Goal: Information Seeking & Learning: Learn about a topic

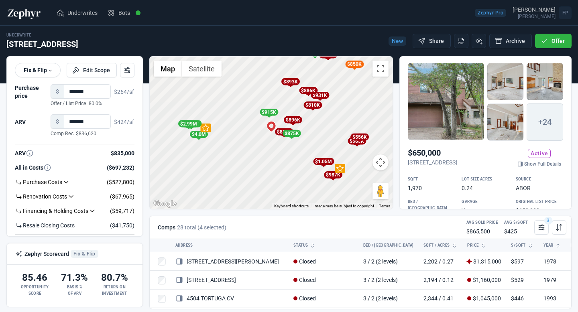
click at [284, 159] on div "To activate drag with keyboard, press Alt + Enter. Once in keyboard drag state,…" at bounding box center [271, 133] width 243 height 152
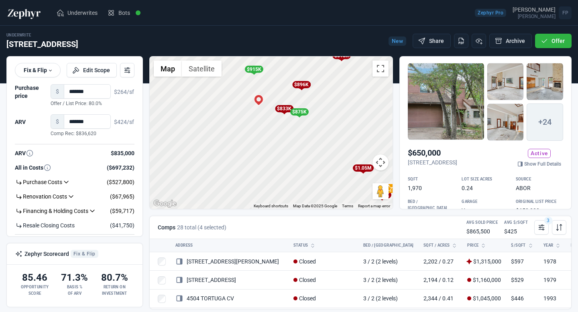
click at [277, 136] on div "To activate drag with keyboard, press Alt + Enter. Once in keyboard drag state,…" at bounding box center [271, 133] width 243 height 152
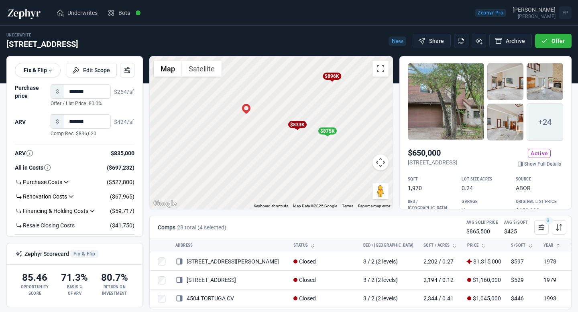
drag, startPoint x: 278, startPoint y: 118, endPoint x: 283, endPoint y: 157, distance: 39.2
click at [283, 157] on div "To activate drag with keyboard, press Alt + Enter. Once in keyboard drag state,…" at bounding box center [271, 133] width 243 height 152
click at [295, 123] on div "$833K" at bounding box center [293, 122] width 18 height 7
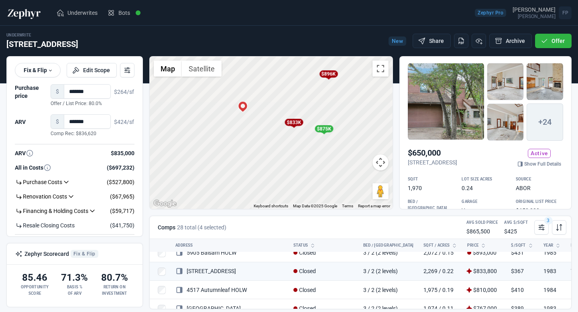
scroll to position [158, 0]
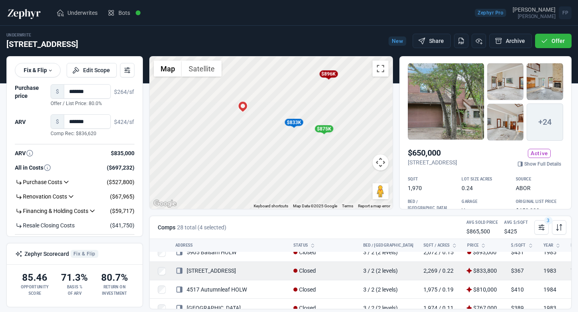
click at [222, 269] on link "4710 Palisade DR" at bounding box center [205, 271] width 61 height 6
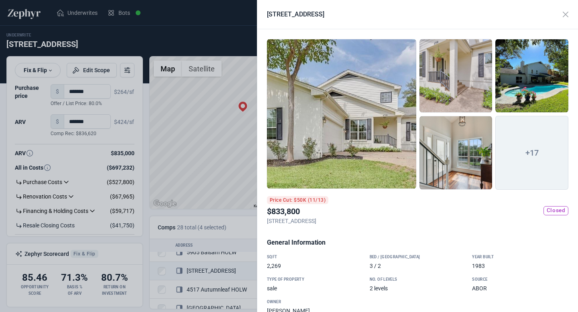
click at [383, 117] on div at bounding box center [341, 114] width 149 height 150
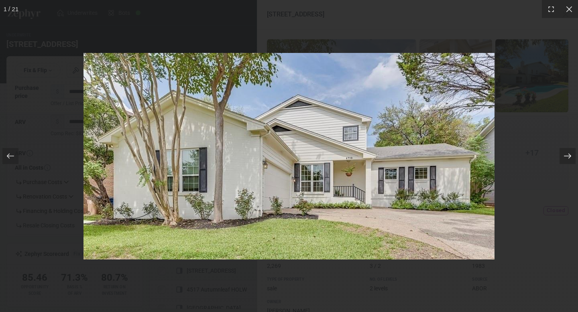
click at [566, 156] on icon at bounding box center [567, 156] width 7 height 5
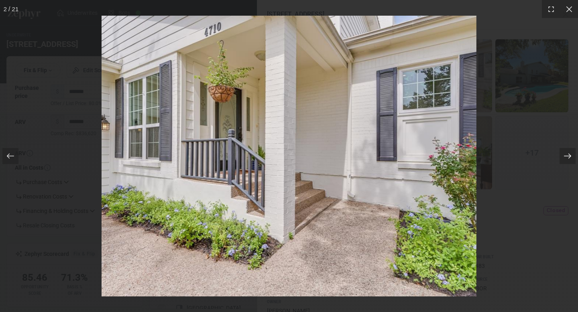
click at [566, 156] on icon at bounding box center [567, 156] width 7 height 5
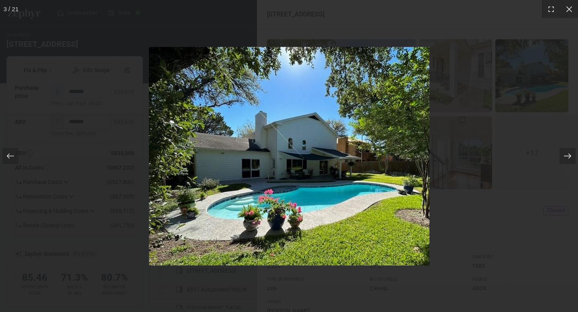
click at [566, 157] on icon at bounding box center [567, 156] width 8 height 8
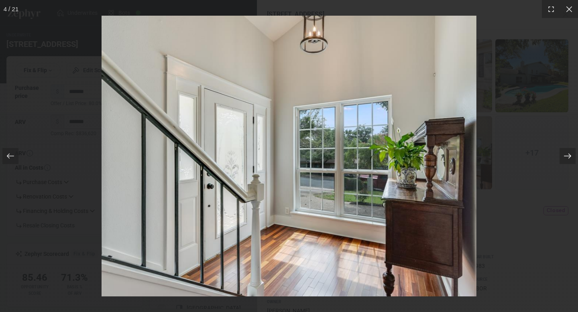
click at [566, 157] on icon at bounding box center [567, 156] width 8 height 8
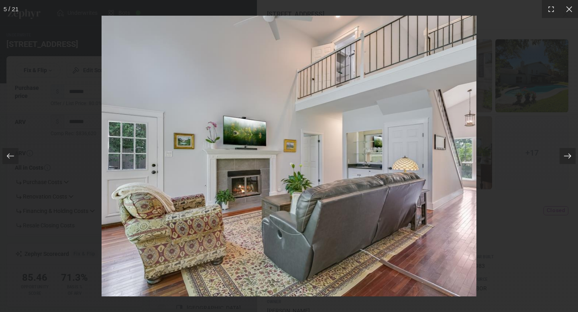
click at [566, 157] on icon at bounding box center [567, 156] width 8 height 8
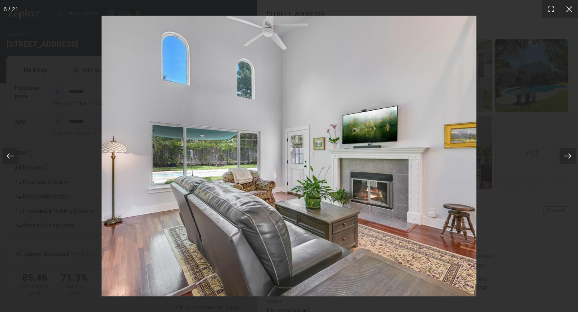
click at [566, 157] on icon at bounding box center [567, 156] width 8 height 8
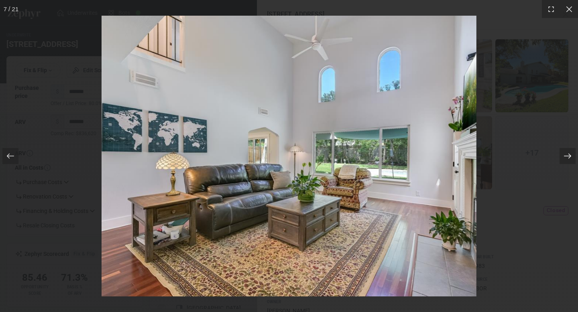
click at [566, 157] on icon at bounding box center [567, 156] width 8 height 8
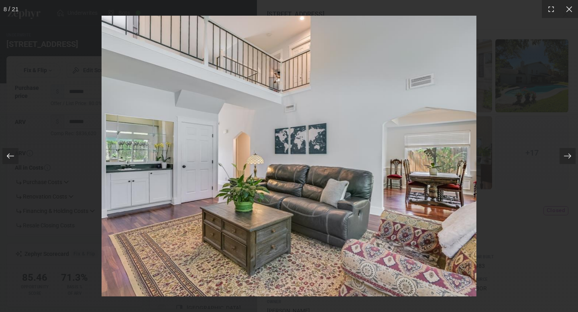
click at [9, 159] on icon at bounding box center [10, 156] width 8 height 8
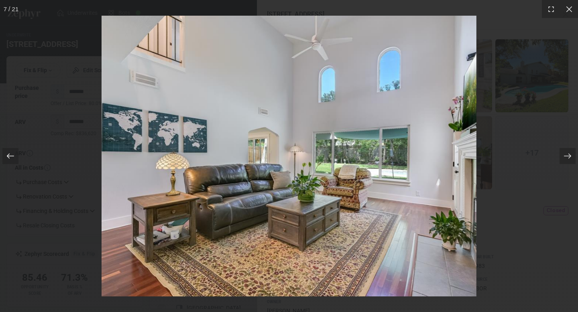
click at [9, 159] on icon at bounding box center [10, 156] width 8 height 8
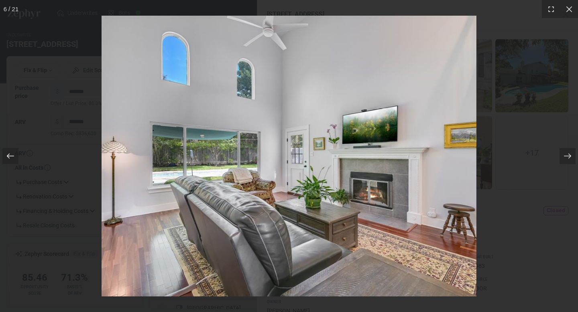
click at [9, 159] on icon at bounding box center [10, 156] width 8 height 8
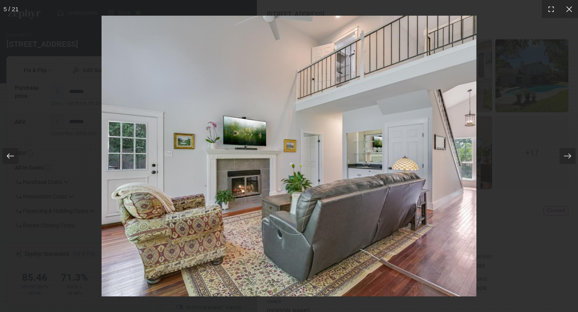
click at [9, 159] on icon at bounding box center [10, 156] width 8 height 8
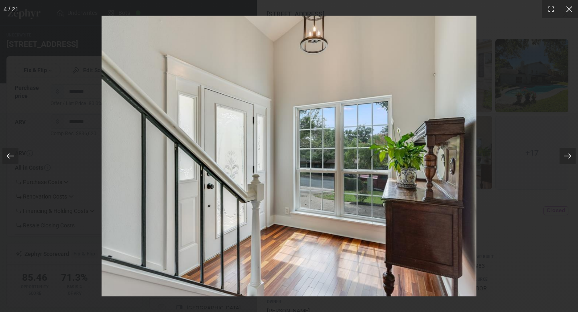
click at [9, 159] on icon at bounding box center [10, 156] width 8 height 8
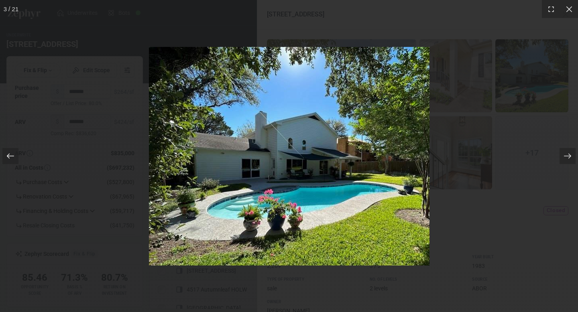
click at [9, 159] on icon at bounding box center [10, 156] width 8 height 8
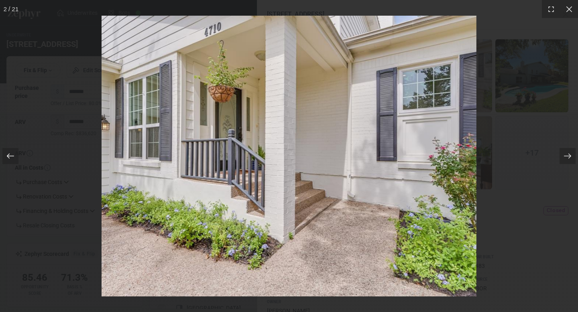
click at [9, 159] on icon at bounding box center [10, 156] width 8 height 8
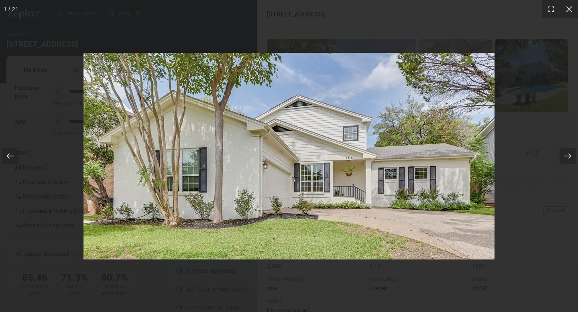
click at [9, 159] on icon at bounding box center [10, 156] width 8 height 8
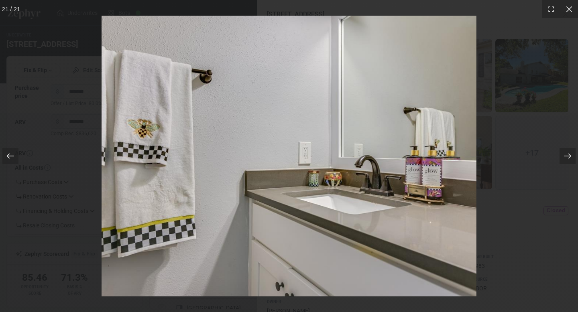
click at [9, 159] on icon at bounding box center [10, 156] width 8 height 8
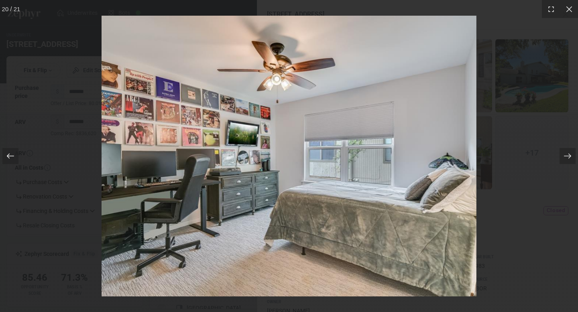
click at [9, 159] on icon at bounding box center [10, 156] width 8 height 8
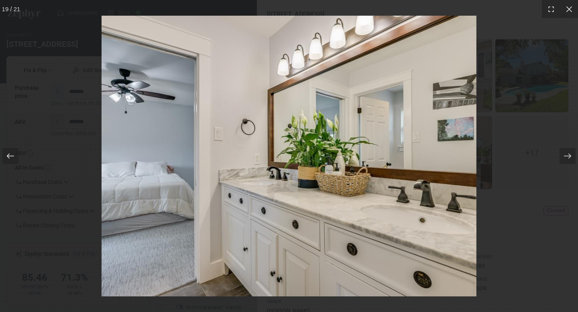
click at [9, 159] on icon at bounding box center [10, 156] width 8 height 8
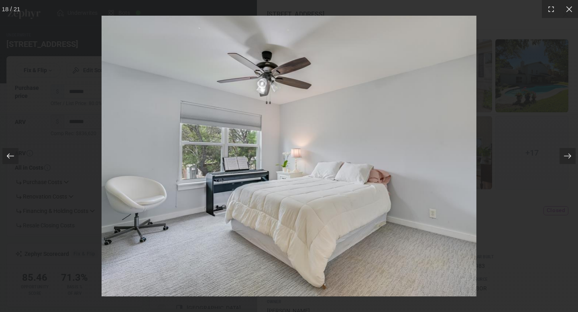
click at [9, 159] on icon at bounding box center [10, 156] width 8 height 8
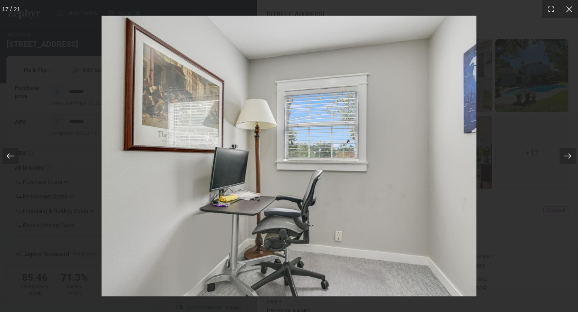
click at [9, 159] on icon at bounding box center [10, 156] width 8 height 8
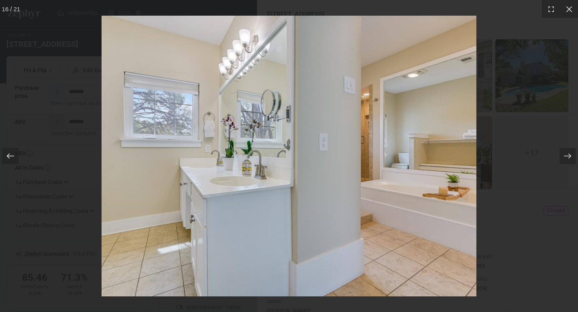
click at [9, 159] on icon at bounding box center [10, 156] width 8 height 8
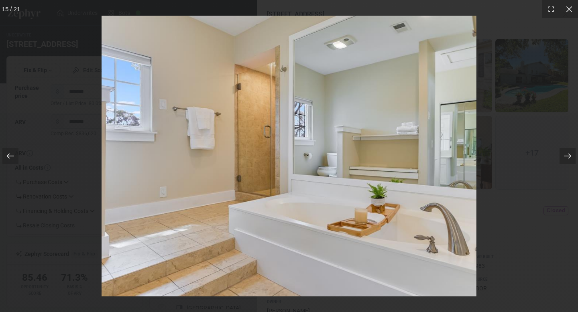
click at [9, 159] on icon at bounding box center [10, 156] width 8 height 8
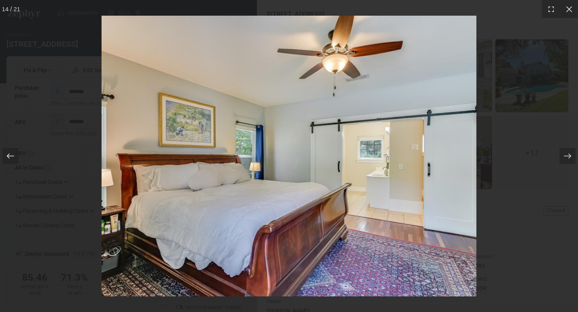
click at [9, 159] on icon at bounding box center [10, 156] width 8 height 8
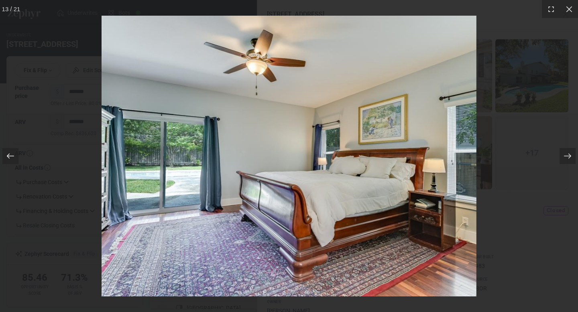
click at [9, 159] on icon at bounding box center [10, 156] width 8 height 8
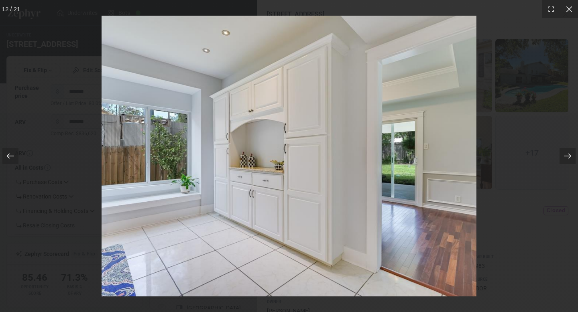
click at [9, 159] on icon at bounding box center [10, 156] width 8 height 8
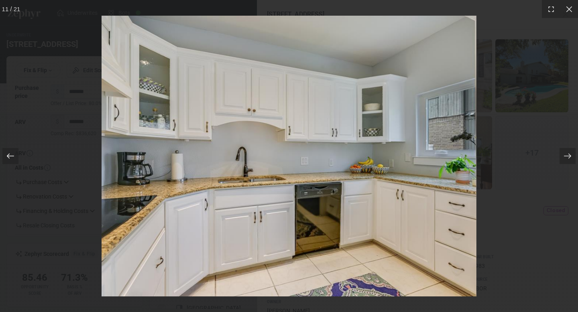
click at [9, 159] on icon at bounding box center [10, 156] width 8 height 8
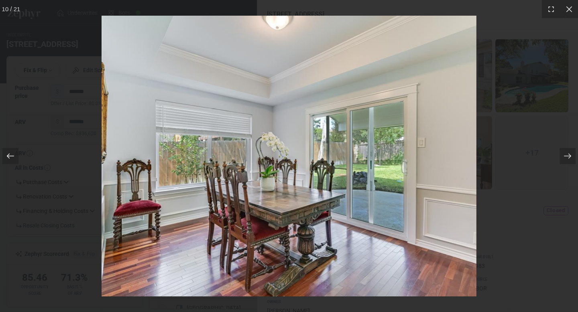
click at [9, 159] on icon at bounding box center [10, 156] width 8 height 8
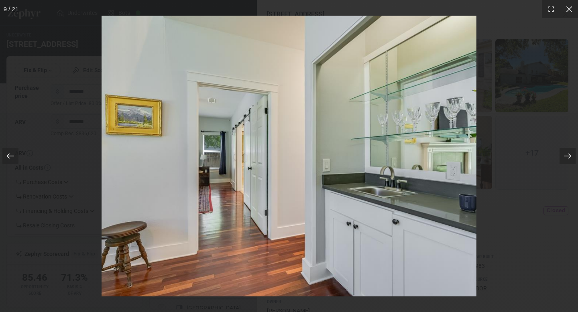
click at [9, 159] on icon at bounding box center [10, 156] width 8 height 8
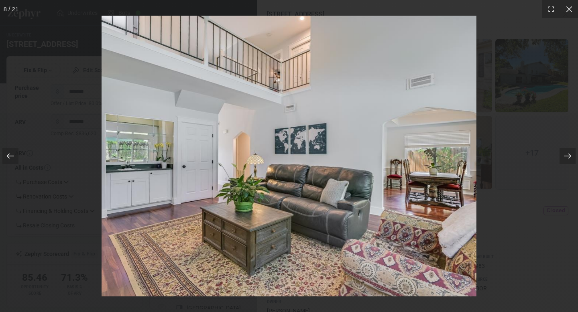
click at [9, 159] on icon at bounding box center [10, 156] width 8 height 8
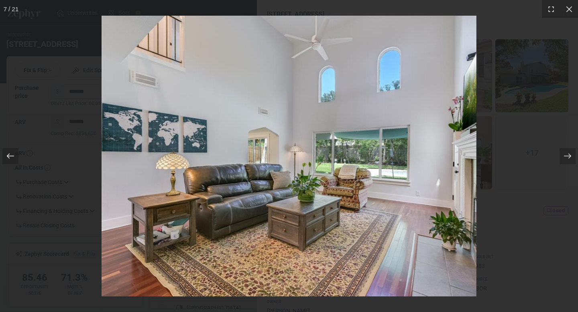
click at [9, 159] on icon at bounding box center [10, 156] width 8 height 8
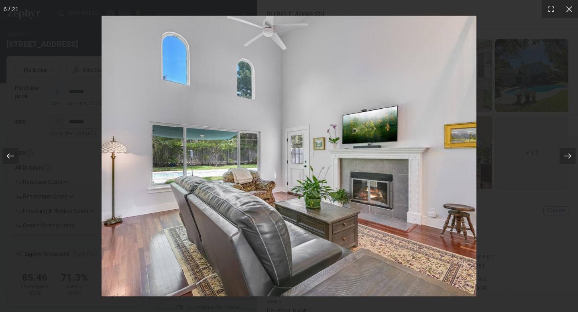
click at [9, 159] on icon at bounding box center [10, 156] width 8 height 8
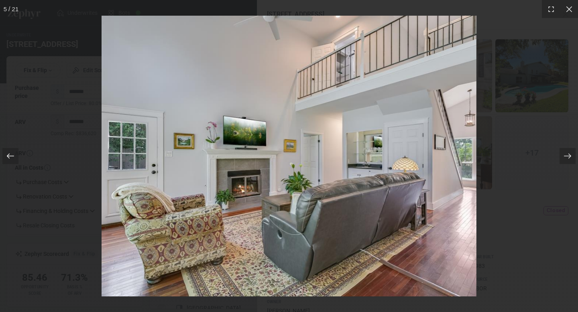
click at [9, 159] on icon at bounding box center [10, 156] width 8 height 8
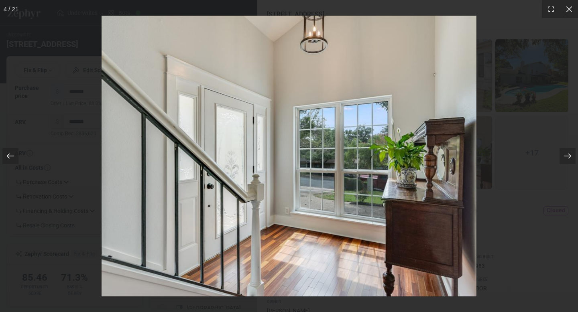
click at [9, 159] on icon at bounding box center [10, 156] width 8 height 8
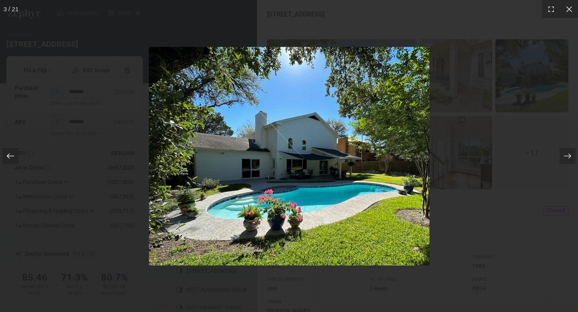
click at [9, 159] on icon at bounding box center [10, 156] width 8 height 8
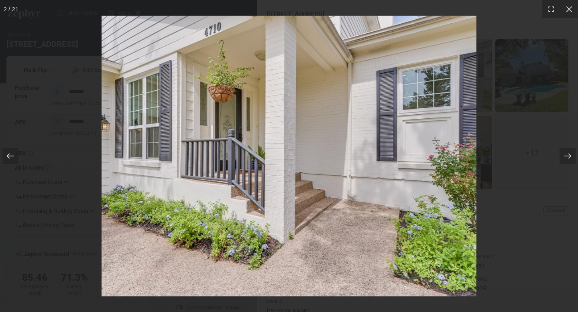
click at [9, 159] on icon at bounding box center [10, 156] width 8 height 8
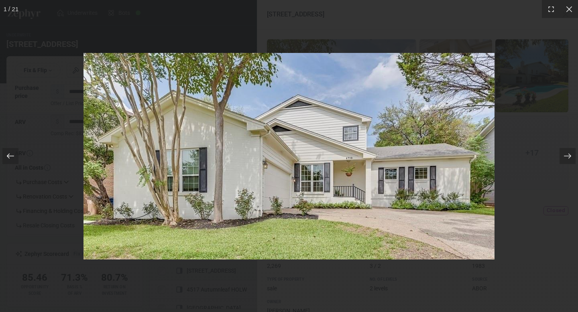
click at [9, 159] on icon at bounding box center [10, 156] width 8 height 8
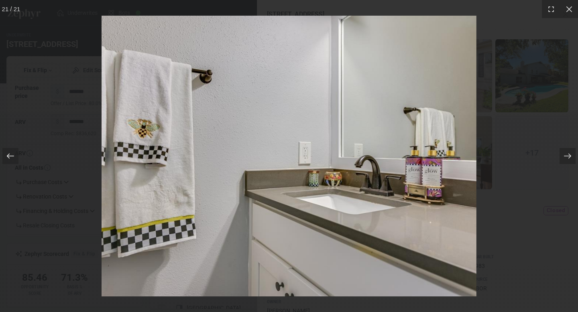
click at [9, 159] on icon at bounding box center [10, 156] width 8 height 8
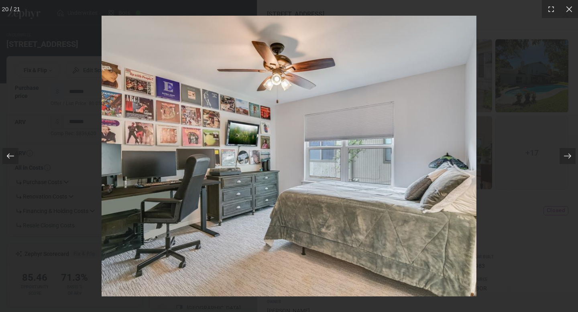
click at [9, 159] on icon at bounding box center [10, 156] width 8 height 8
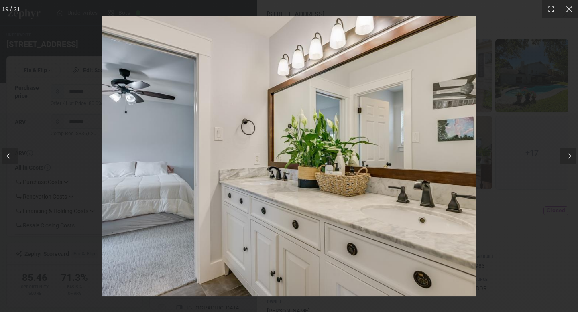
click at [9, 159] on icon at bounding box center [10, 156] width 8 height 8
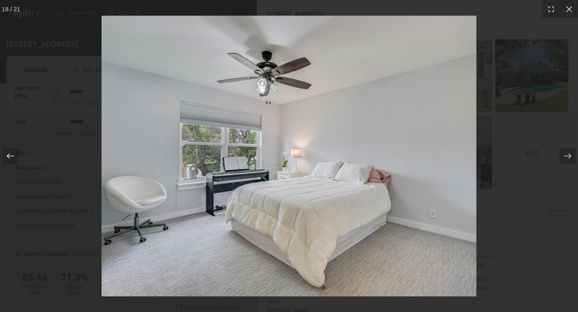
click at [9, 159] on icon at bounding box center [10, 156] width 8 height 8
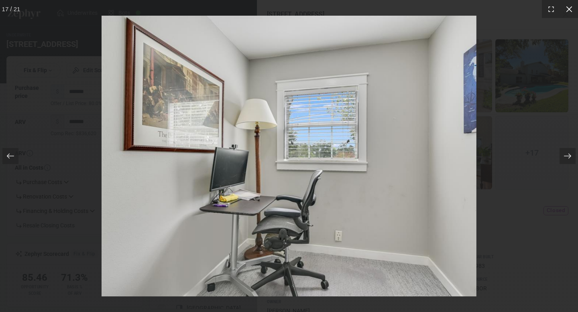
click at [570, 12] on icon at bounding box center [569, 9] width 8 height 8
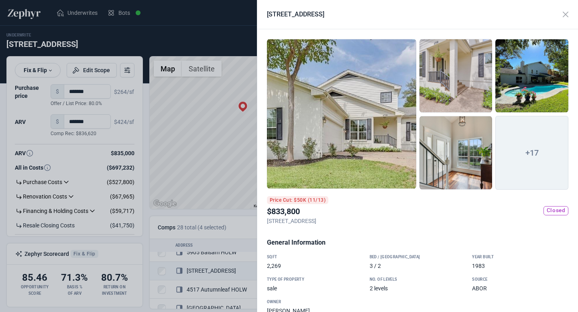
click at [225, 122] on div at bounding box center [289, 156] width 578 height 312
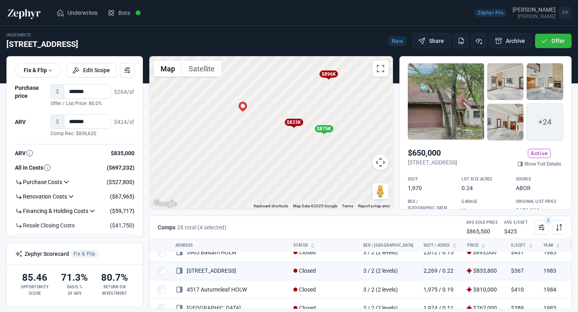
click at [327, 130] on div "$875K" at bounding box center [323, 128] width 18 height 7
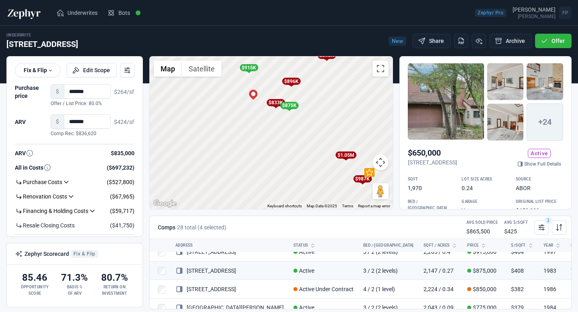
drag, startPoint x: 367, startPoint y: 117, endPoint x: 314, endPoint y: 89, distance: 59.0
click at [314, 89] on div "To activate drag with keyboard, press Alt + Enter. Once in keyboard drag state,…" at bounding box center [271, 133] width 243 height 152
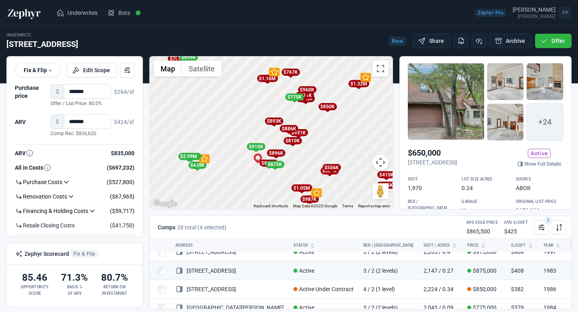
drag, startPoint x: 354, startPoint y: 85, endPoint x: 327, endPoint y: 144, distance: 64.8
click at [327, 144] on div "To activate drag with keyboard, press Alt + Enter. Once in keyboard drag state,…" at bounding box center [271, 133] width 243 height 152
click at [326, 104] on div "$850K" at bounding box center [327, 106] width 18 height 7
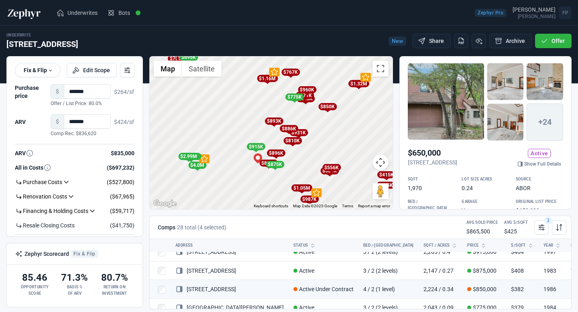
scroll to position [455, 0]
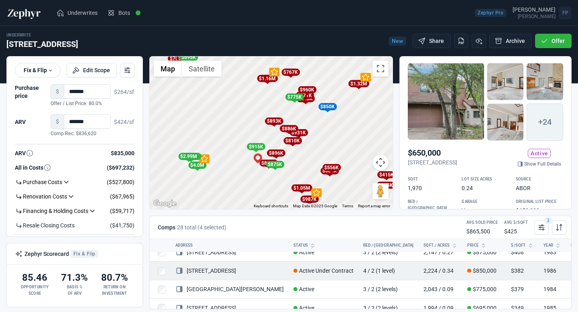
click at [236, 272] on link "4202 Lonesome Valley CT" at bounding box center [205, 271] width 61 height 6
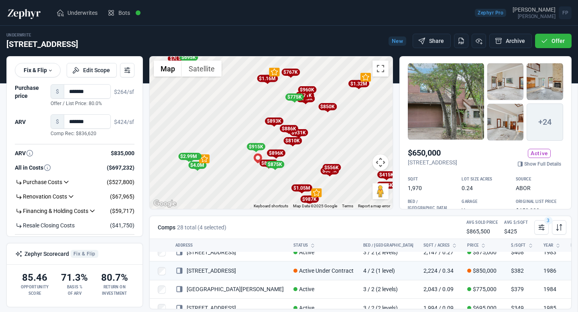
click at [214, 142] on div at bounding box center [289, 156] width 578 height 312
click at [243, 179] on div "To activate drag with keyboard, press Alt + Enter. Once in keyboard drag state,…" at bounding box center [271, 133] width 243 height 152
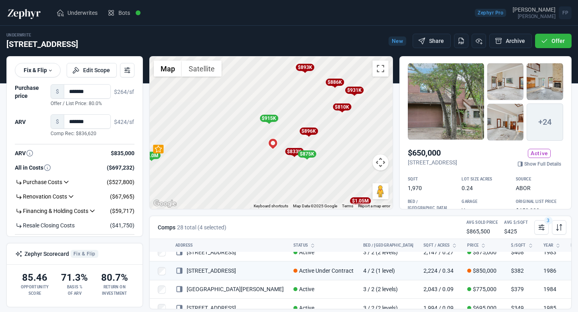
click at [309, 154] on div "$875K" at bounding box center [306, 153] width 18 height 7
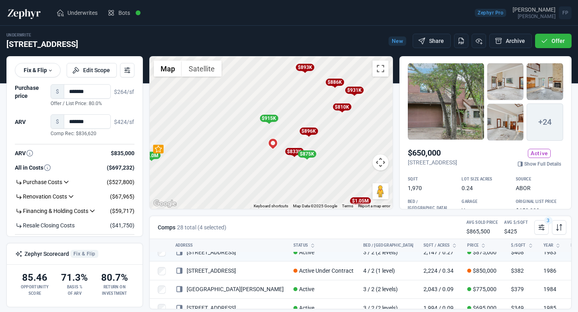
scroll to position [436, 0]
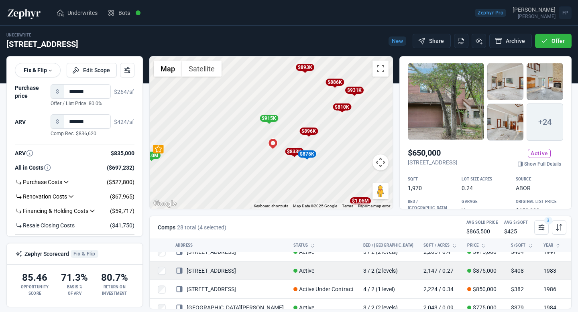
click at [224, 271] on link "4702 Palisade DR" at bounding box center [205, 271] width 61 height 6
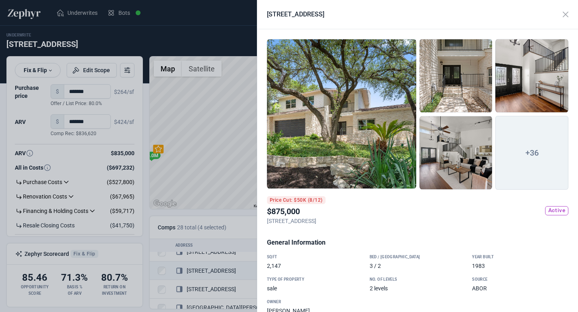
click at [343, 123] on div at bounding box center [341, 114] width 149 height 150
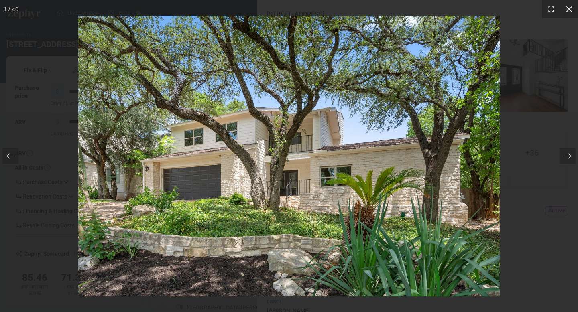
click at [570, 9] on icon at bounding box center [569, 9] width 8 height 8
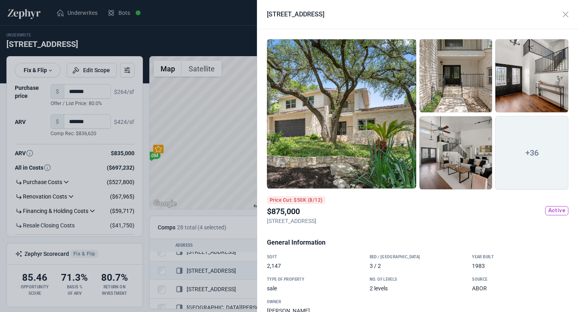
click at [376, 138] on div at bounding box center [341, 114] width 149 height 150
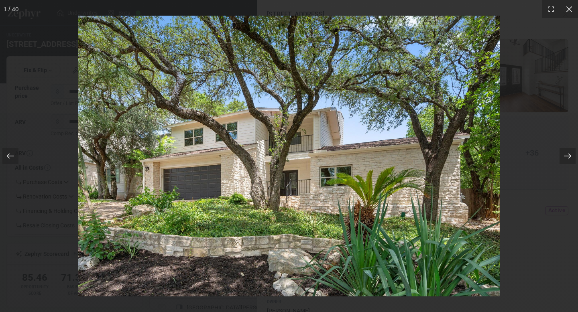
click at [569, 156] on icon at bounding box center [567, 156] width 7 height 5
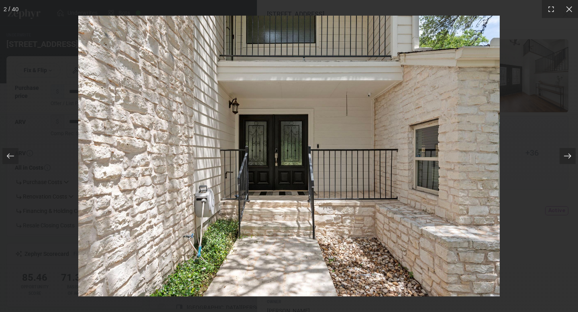
click at [569, 156] on icon at bounding box center [567, 156] width 7 height 5
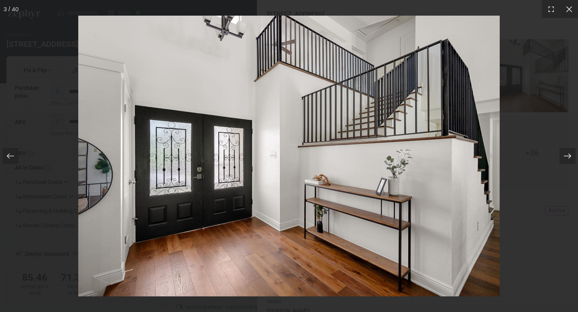
click at [569, 156] on icon at bounding box center [567, 156] width 7 height 5
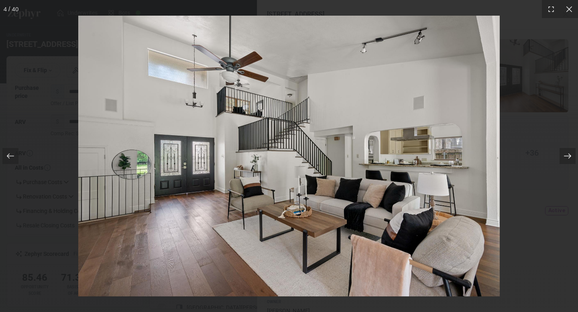
click at [570, 155] on icon at bounding box center [567, 156] width 8 height 8
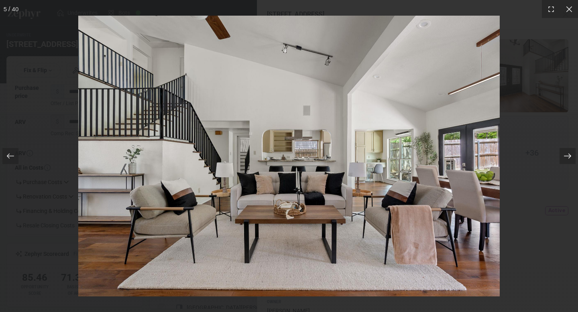
click at [570, 155] on icon at bounding box center [567, 156] width 8 height 8
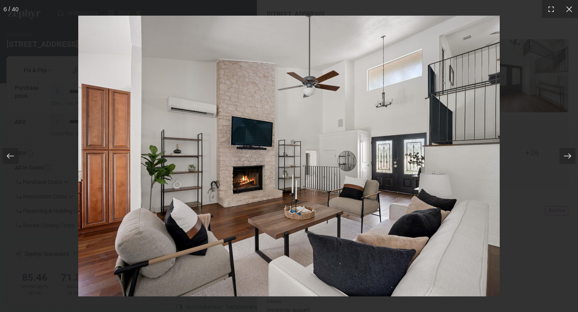
click at [570, 155] on icon at bounding box center [567, 156] width 8 height 8
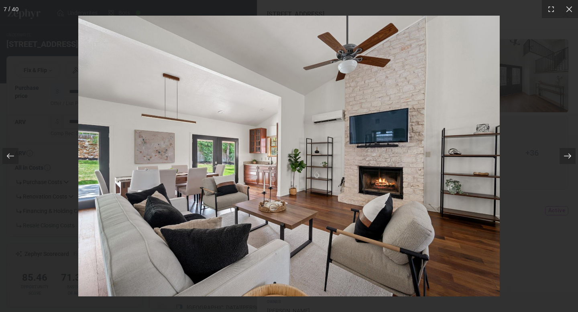
click at [570, 155] on icon at bounding box center [567, 156] width 8 height 8
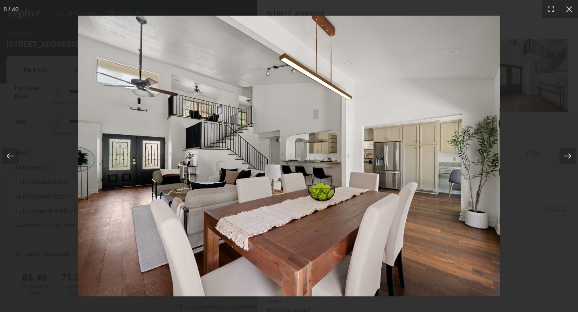
click at [570, 155] on icon at bounding box center [567, 156] width 8 height 8
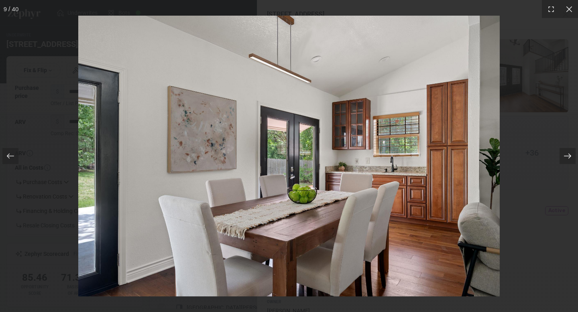
click at [570, 155] on icon at bounding box center [567, 156] width 8 height 8
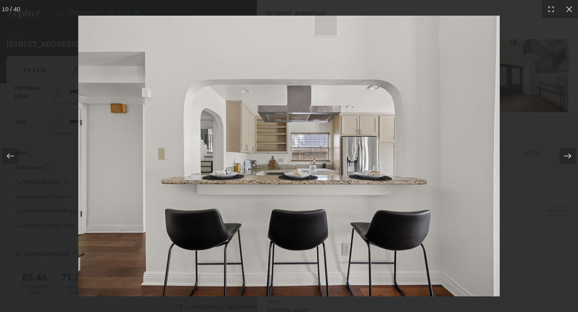
click at [570, 155] on icon at bounding box center [567, 156] width 8 height 8
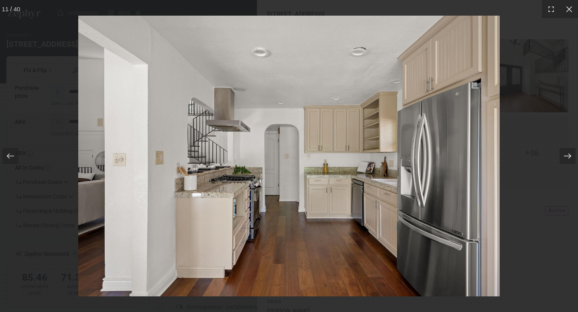
click at [570, 155] on icon at bounding box center [567, 156] width 8 height 8
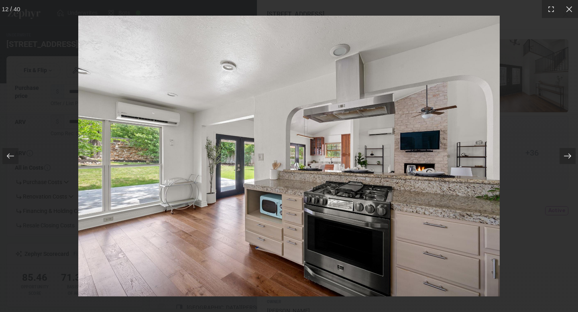
click at [570, 155] on icon at bounding box center [567, 156] width 8 height 8
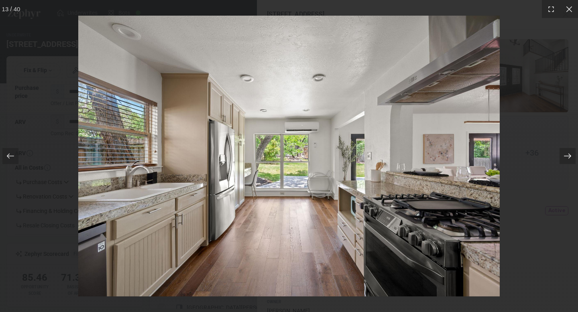
click at [570, 155] on icon at bounding box center [567, 156] width 8 height 8
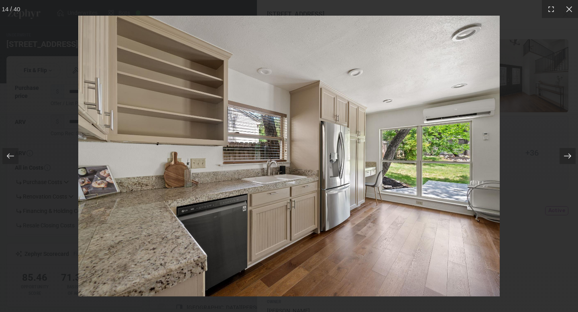
click at [570, 155] on icon at bounding box center [567, 156] width 8 height 8
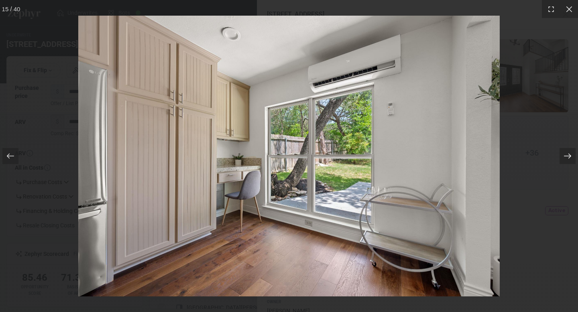
click at [570, 155] on icon at bounding box center [567, 156] width 8 height 8
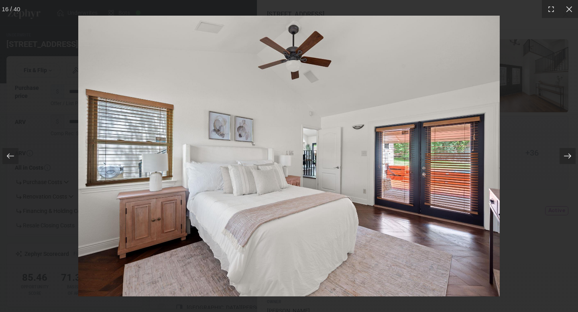
click at [570, 155] on icon at bounding box center [567, 156] width 8 height 8
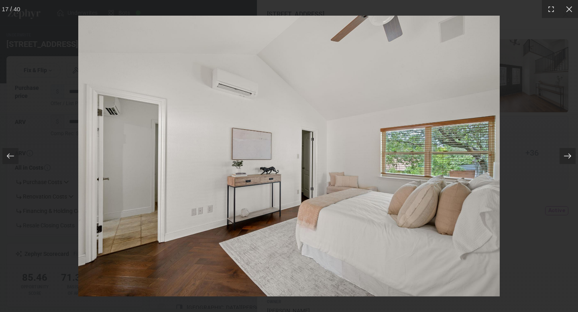
click at [570, 155] on icon at bounding box center [567, 156] width 8 height 8
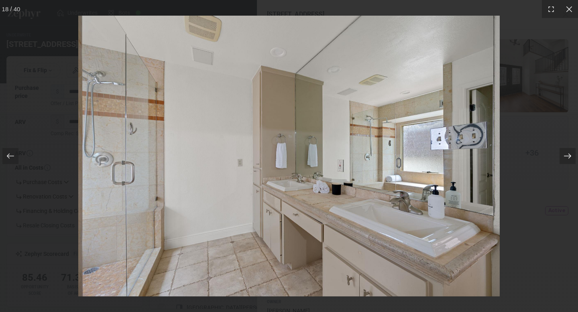
click at [570, 155] on icon at bounding box center [567, 156] width 8 height 8
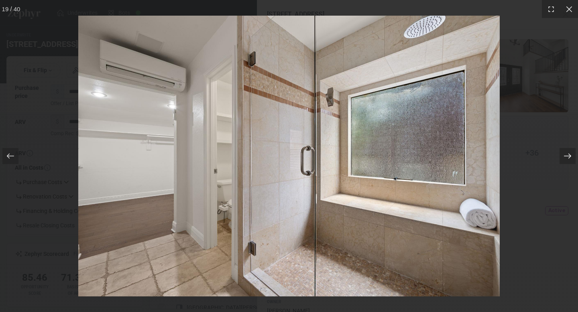
click at [570, 155] on icon at bounding box center [567, 156] width 8 height 8
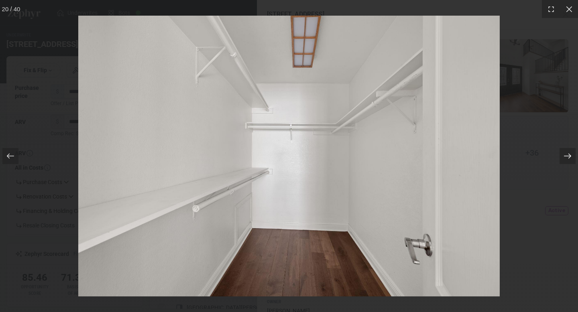
click at [570, 155] on icon at bounding box center [567, 156] width 8 height 8
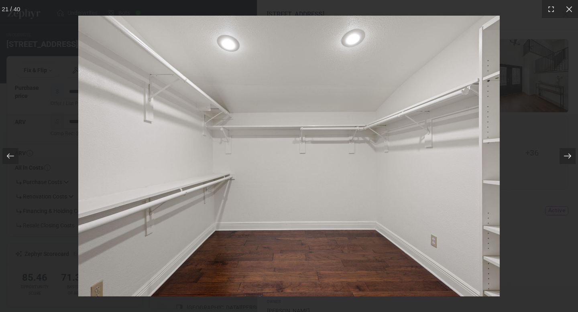
click at [570, 155] on icon at bounding box center [567, 156] width 8 height 8
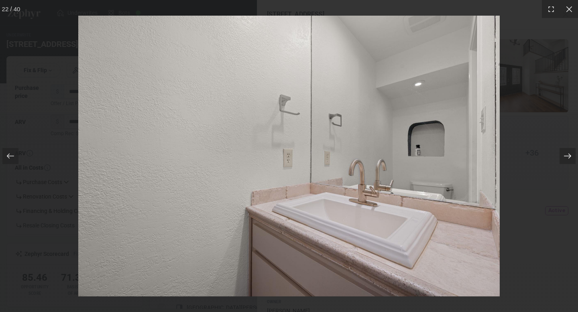
click at [570, 155] on icon at bounding box center [567, 156] width 8 height 8
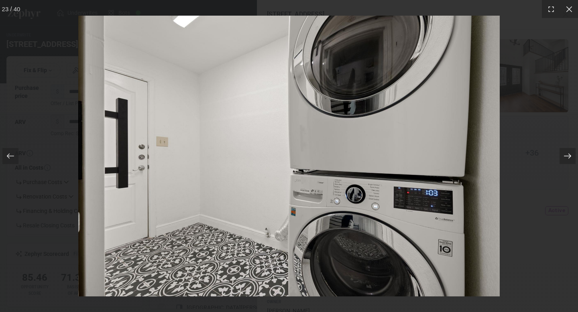
click at [570, 155] on icon at bounding box center [567, 156] width 8 height 8
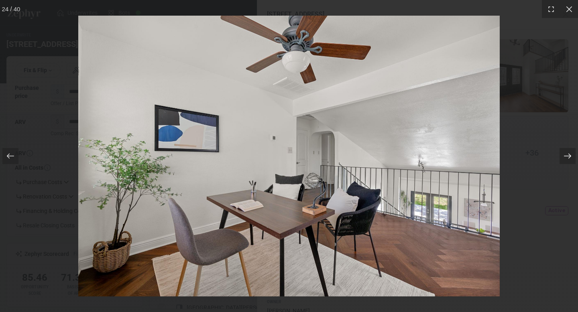
click at [570, 155] on icon at bounding box center [567, 156] width 8 height 8
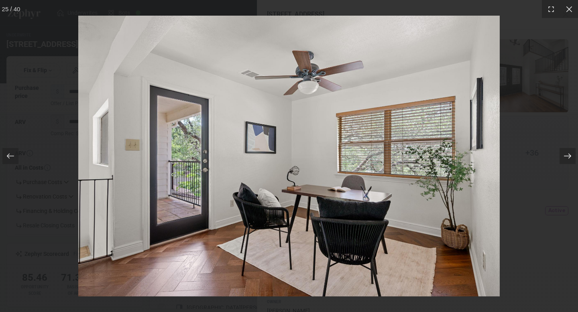
click at [570, 155] on icon at bounding box center [567, 156] width 8 height 8
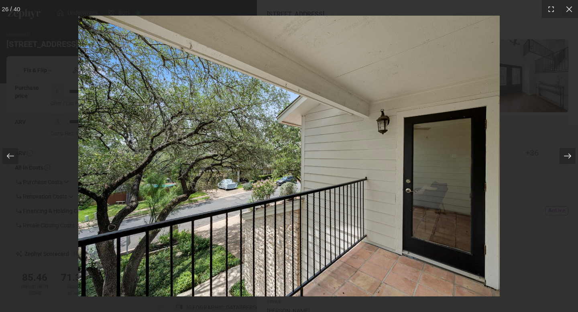
click at [570, 155] on icon at bounding box center [567, 156] width 8 height 8
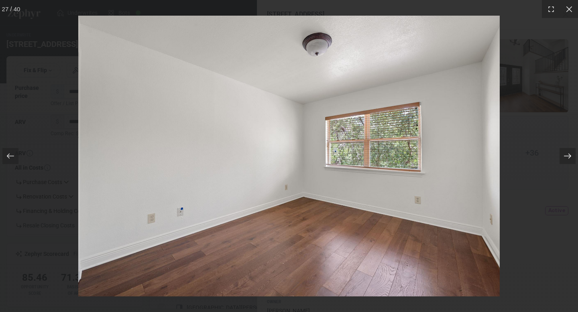
click at [570, 155] on icon at bounding box center [567, 156] width 8 height 8
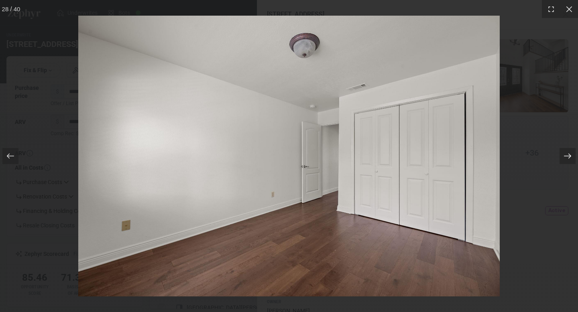
click at [570, 155] on icon at bounding box center [567, 156] width 8 height 8
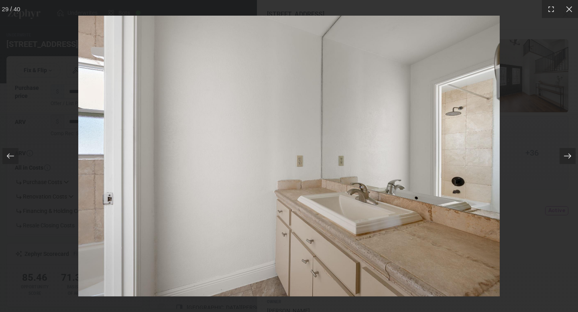
click at [570, 155] on icon at bounding box center [567, 156] width 8 height 8
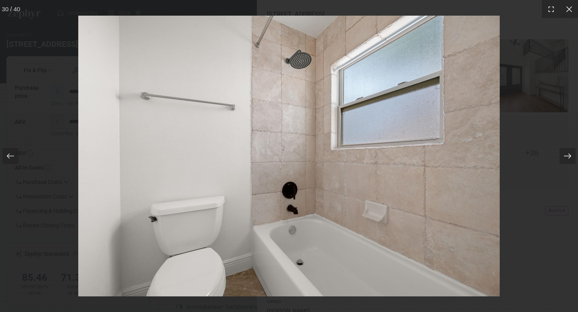
click at [570, 155] on icon at bounding box center [567, 156] width 8 height 8
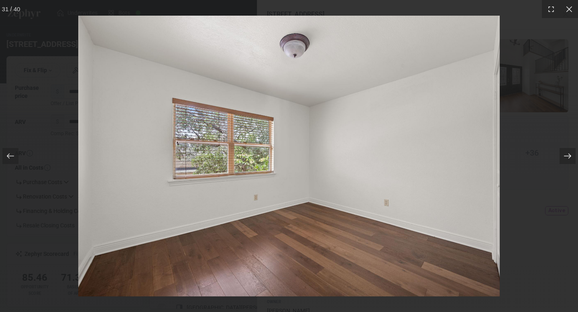
click at [570, 155] on icon at bounding box center [567, 156] width 8 height 8
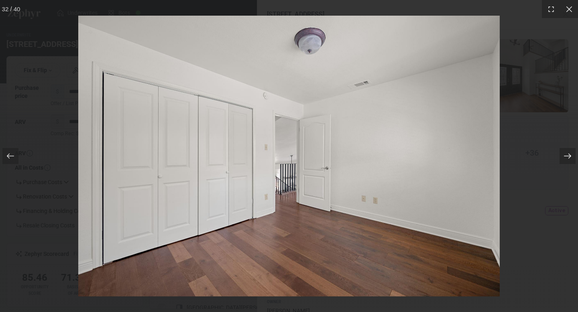
click at [570, 155] on icon at bounding box center [567, 156] width 8 height 8
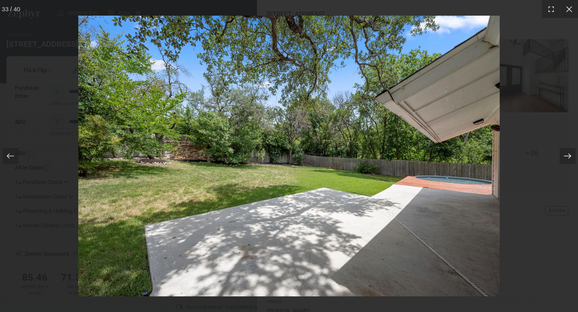
click at [570, 155] on icon at bounding box center [567, 156] width 8 height 8
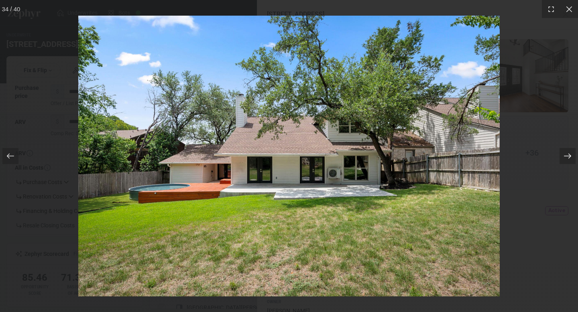
click at [570, 155] on icon at bounding box center [567, 156] width 7 height 5
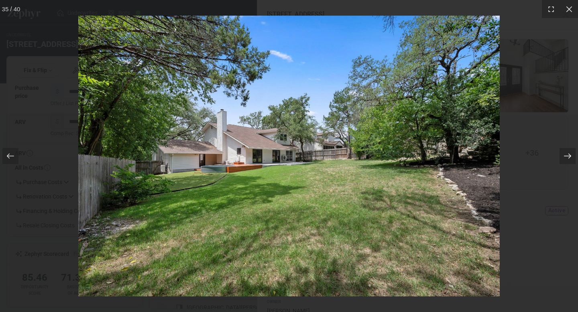
click at [570, 155] on icon at bounding box center [567, 156] width 7 height 5
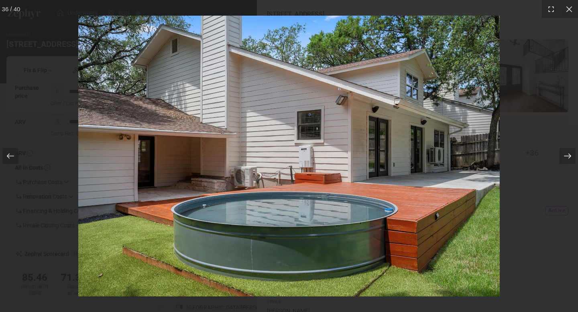
click at [570, 155] on icon at bounding box center [567, 156] width 7 height 5
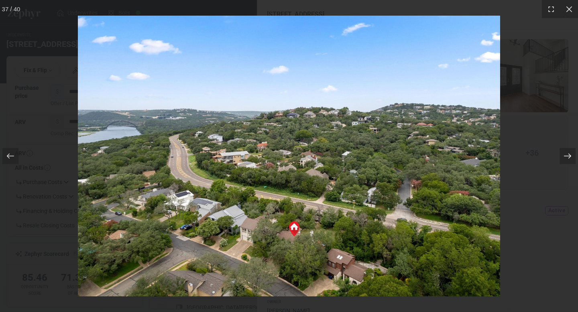
click at [570, 155] on icon at bounding box center [567, 156] width 7 height 5
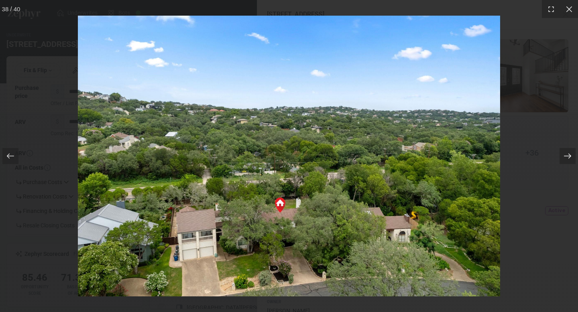
click at [570, 155] on icon at bounding box center [567, 156] width 7 height 5
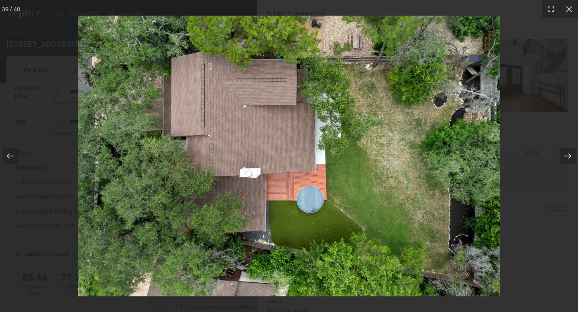
click at [570, 155] on icon at bounding box center [567, 156] width 7 height 5
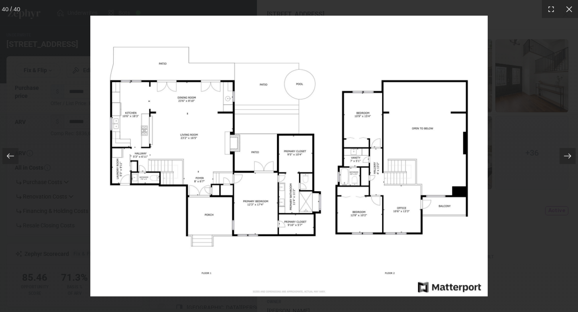
click at [502, 72] on div "40 / 40" at bounding box center [289, 156] width 578 height 312
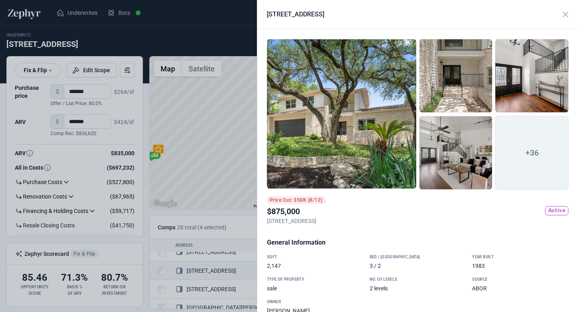
drag, startPoint x: 267, startPoint y: 218, endPoint x: 360, endPoint y: 217, distance: 93.5
click at [361, 218] on div "Price Cut: $50K (8/12) $875,000 4702 Palisade DR, Austin, TX, 78731 Active" at bounding box center [417, 213] width 301 height 35
copy p "4702 Palisade DR, Austin, TX, 78731"
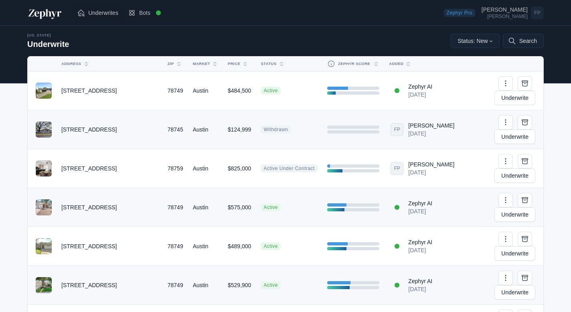
click at [104, 10] on span "Underwrites" at bounding box center [103, 13] width 30 height 8
click at [103, 18] on link "Underwrites" at bounding box center [97, 13] width 51 height 16
click at [516, 45] on button "Search" at bounding box center [523, 41] width 41 height 14
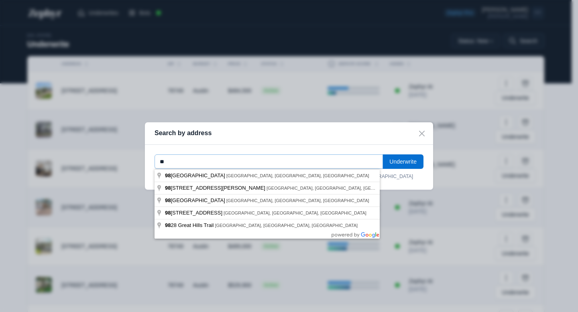
type input "*"
type input "**********"
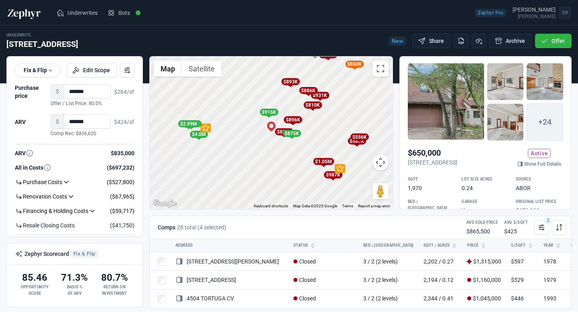
click at [291, 157] on div "To activate drag with keyboard, press Alt + Enter. Once in keyboard drag state,…" at bounding box center [271, 133] width 243 height 152
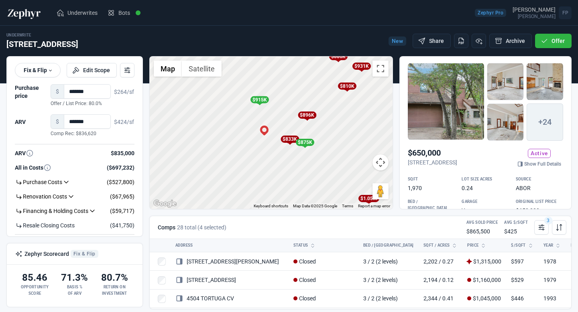
drag, startPoint x: 281, startPoint y: 147, endPoint x: 294, endPoint y: 175, distance: 30.7
click at [294, 175] on div "To activate drag with keyboard, press Alt + Enter. Once in keyboard drag state,…" at bounding box center [271, 133] width 243 height 152
click at [306, 116] on div "$896K" at bounding box center [306, 115] width 18 height 7
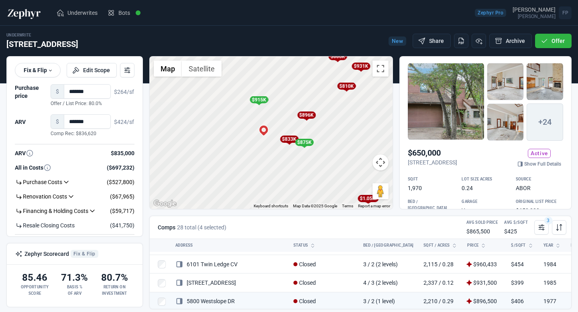
scroll to position [102, 0]
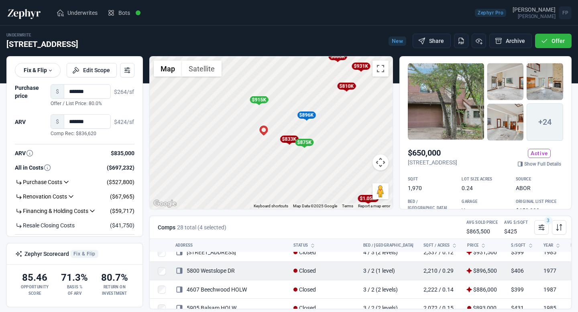
click at [229, 270] on link "5800 Westslope DR" at bounding box center [204, 271] width 59 height 6
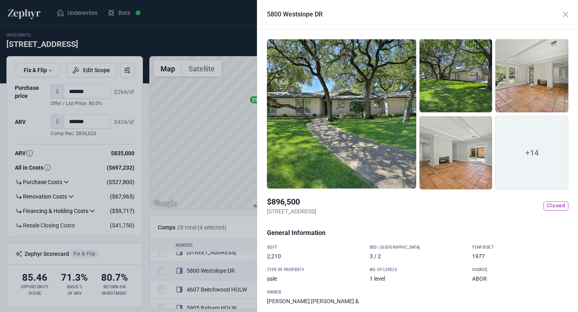
click at [356, 126] on div at bounding box center [341, 114] width 149 height 150
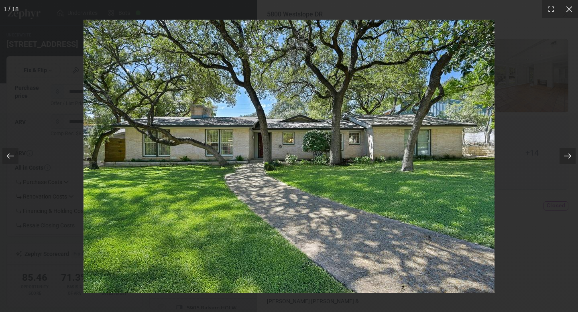
click at [568, 155] on icon at bounding box center [567, 156] width 8 height 8
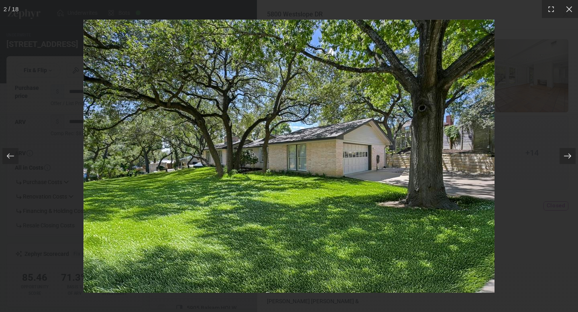
click at [568, 155] on icon at bounding box center [567, 156] width 8 height 8
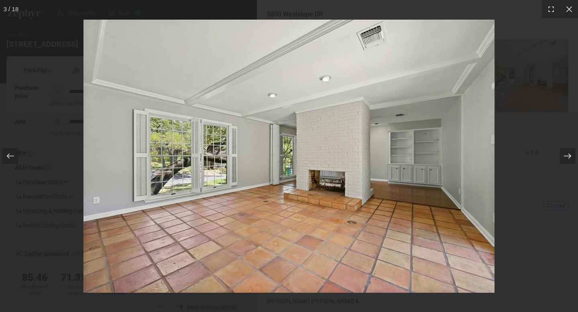
click at [567, 155] on icon at bounding box center [567, 156] width 8 height 8
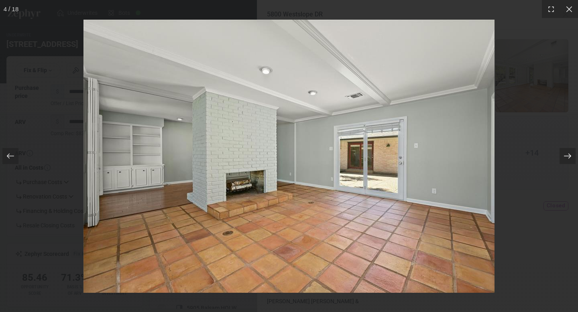
click at [567, 155] on icon at bounding box center [567, 156] width 8 height 8
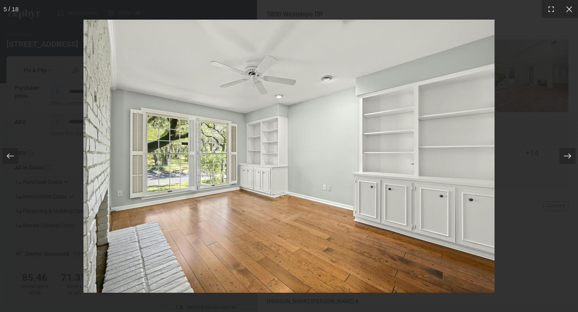
click at [567, 155] on icon at bounding box center [567, 156] width 8 height 8
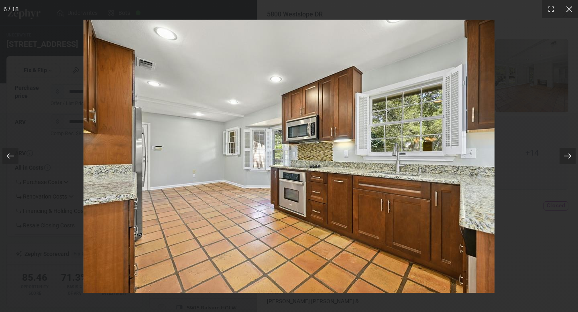
click at [567, 155] on icon at bounding box center [567, 156] width 8 height 8
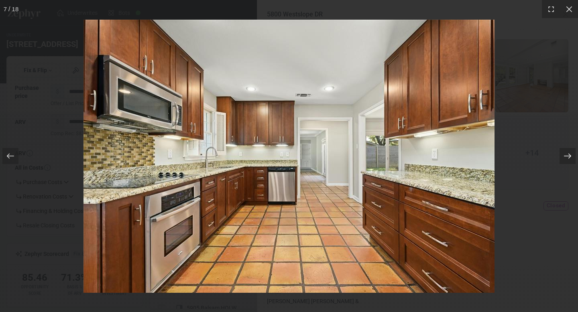
click at [567, 155] on icon at bounding box center [567, 156] width 8 height 8
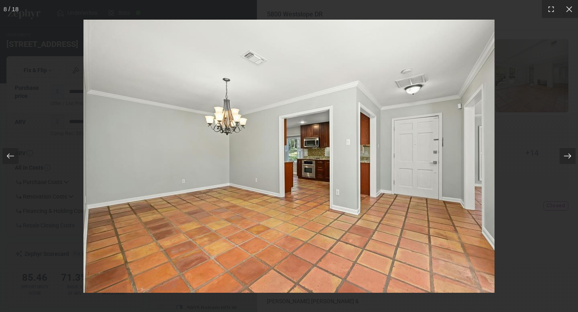
click at [567, 155] on icon at bounding box center [567, 156] width 8 height 8
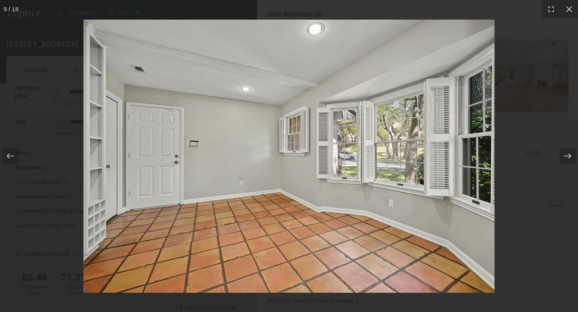
click at [567, 155] on icon at bounding box center [567, 156] width 8 height 8
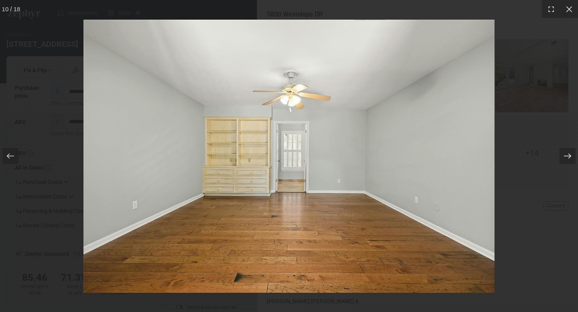
click at [567, 155] on icon at bounding box center [567, 156] width 8 height 8
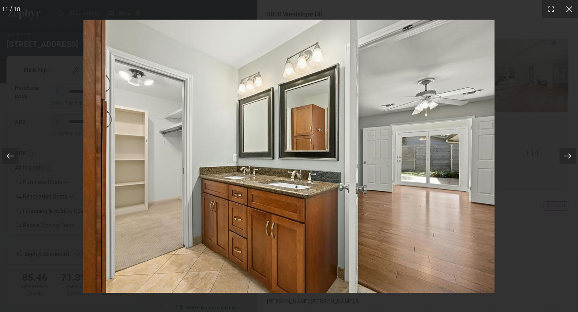
click at [567, 155] on icon at bounding box center [567, 156] width 8 height 8
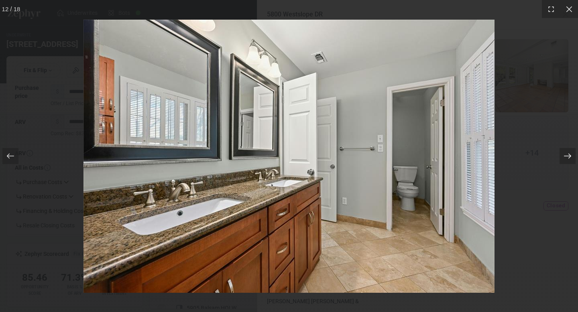
click at [567, 155] on icon at bounding box center [567, 156] width 8 height 8
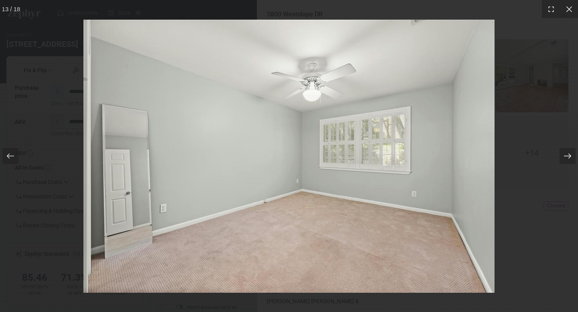
click at [567, 155] on icon at bounding box center [567, 156] width 8 height 8
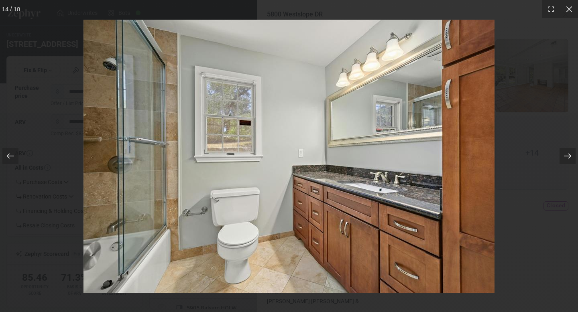
click at [567, 155] on icon at bounding box center [567, 156] width 8 height 8
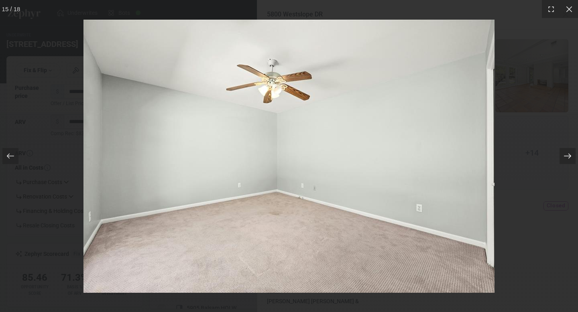
click at [567, 155] on icon at bounding box center [567, 156] width 8 height 8
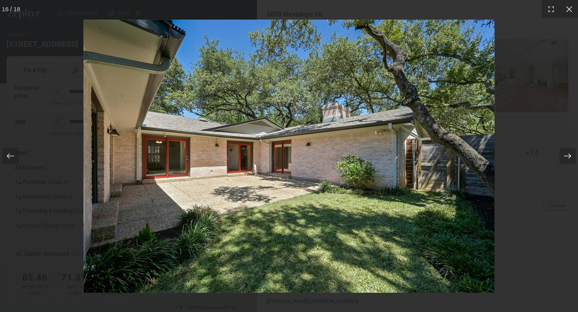
click at [567, 155] on icon at bounding box center [567, 156] width 8 height 8
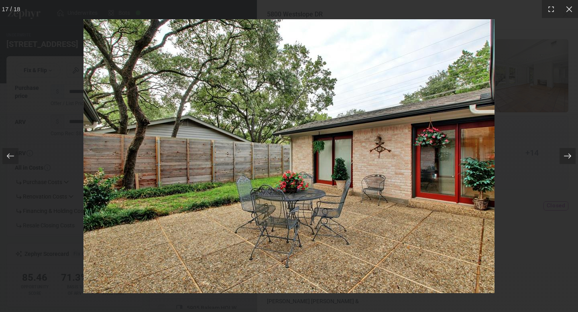
click at [567, 155] on icon at bounding box center [567, 156] width 8 height 8
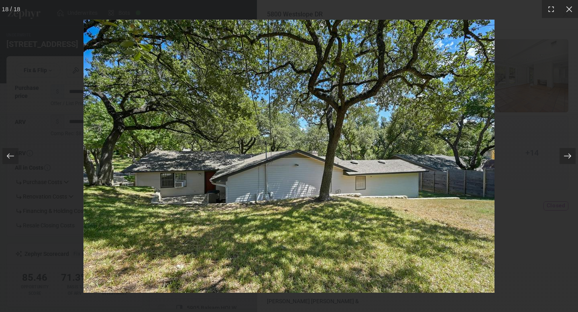
click at [567, 155] on icon at bounding box center [567, 156] width 8 height 8
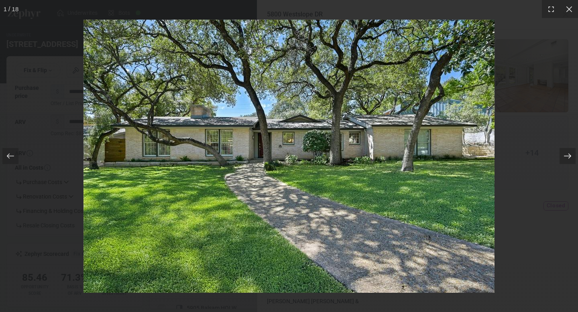
click at [567, 155] on icon at bounding box center [567, 156] width 8 height 8
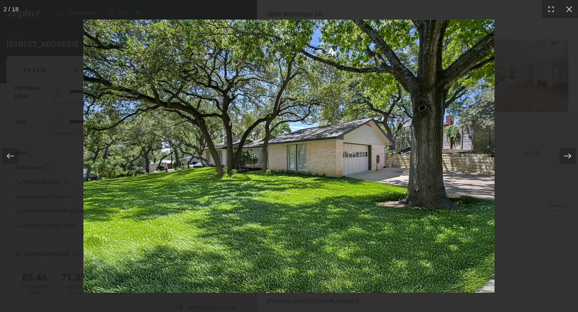
click at [567, 155] on icon at bounding box center [567, 156] width 8 height 8
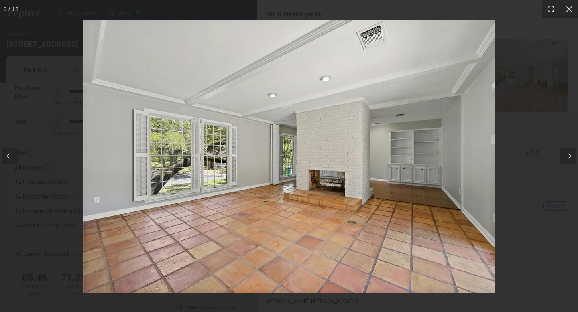
click at [567, 155] on icon at bounding box center [567, 156] width 8 height 8
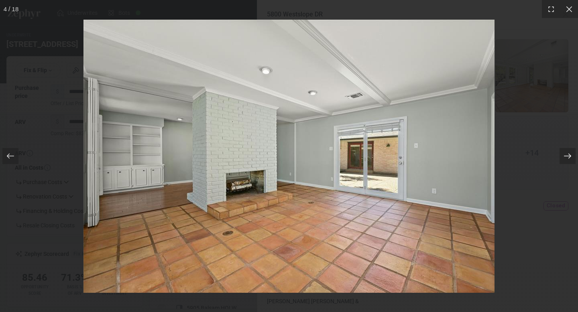
click at [567, 155] on icon at bounding box center [567, 156] width 8 height 8
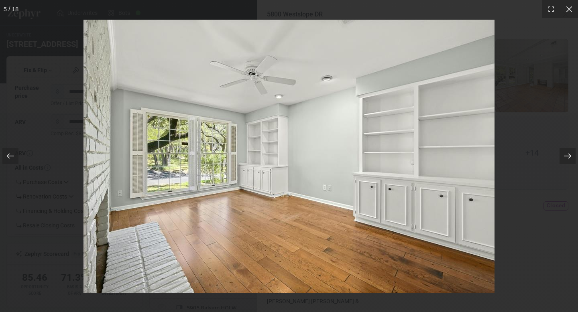
click at [567, 155] on icon at bounding box center [567, 156] width 8 height 8
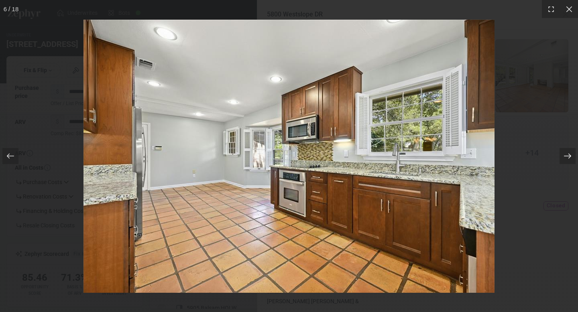
click at [567, 155] on icon at bounding box center [567, 156] width 8 height 8
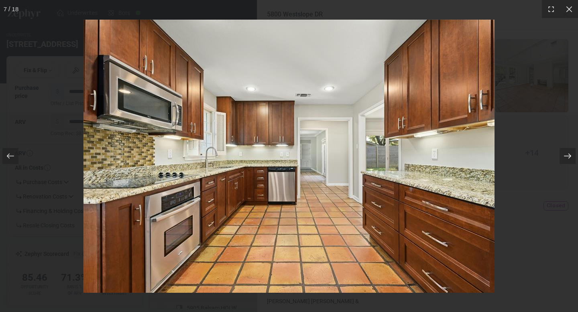
click at [567, 155] on icon at bounding box center [567, 156] width 8 height 8
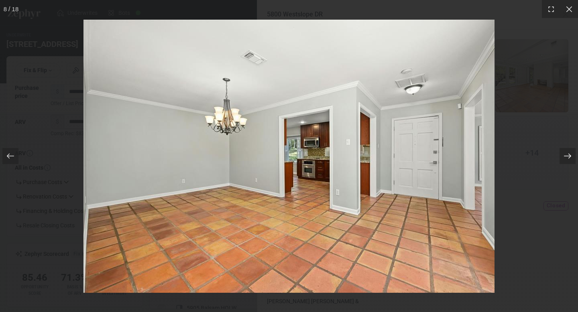
click at [567, 155] on icon at bounding box center [567, 156] width 8 height 8
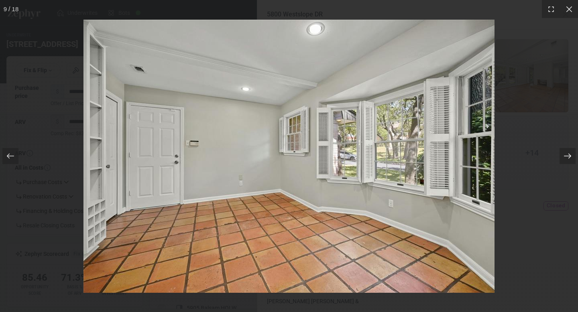
click at [567, 155] on icon at bounding box center [567, 156] width 8 height 8
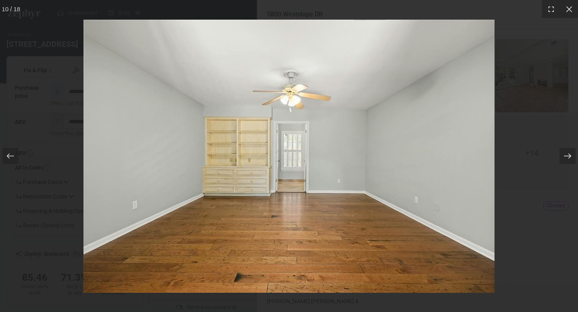
click at [567, 155] on icon at bounding box center [567, 156] width 8 height 8
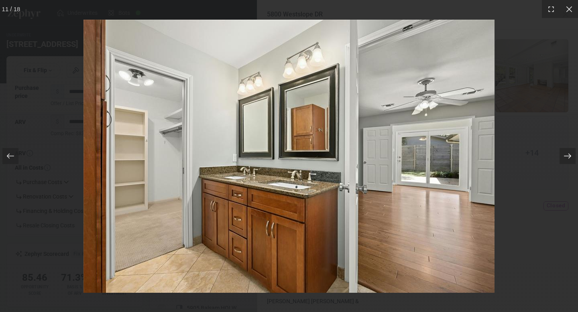
click at [567, 155] on icon at bounding box center [567, 156] width 8 height 8
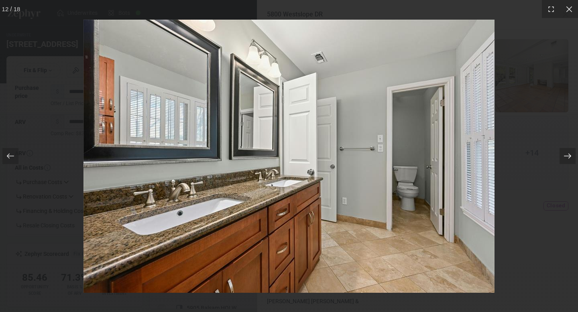
click at [567, 155] on icon at bounding box center [567, 156] width 8 height 8
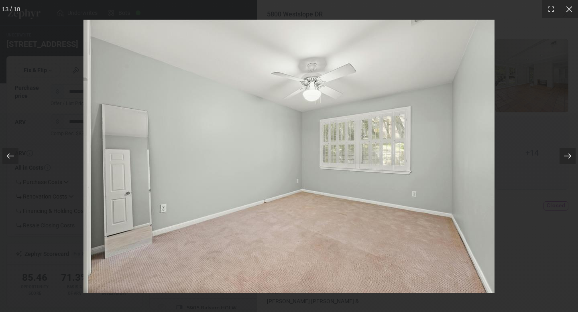
click at [567, 155] on icon at bounding box center [567, 156] width 8 height 8
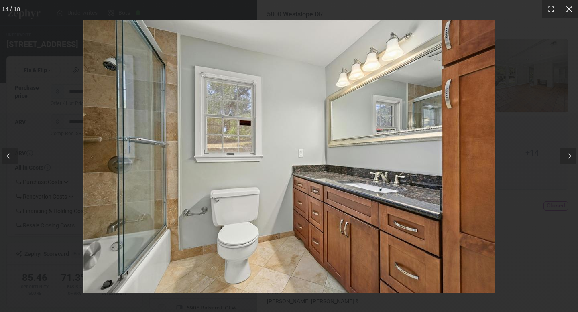
click at [570, 10] on icon at bounding box center [569, 9] width 8 height 8
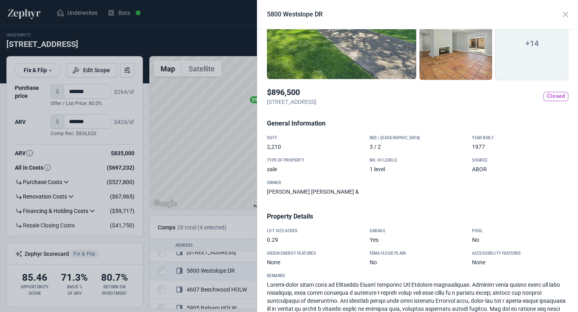
scroll to position [0, 0]
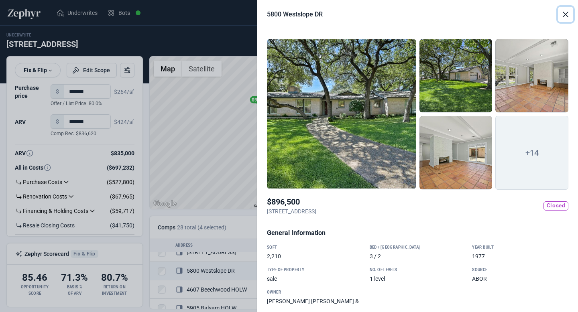
click at [566, 8] on button "Close" at bounding box center [565, 14] width 15 height 15
